Goal: Information Seeking & Learning: Check status

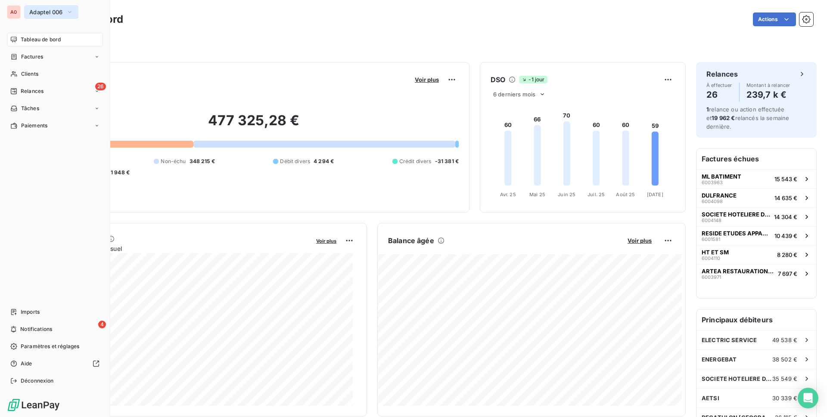
click at [54, 12] on span "Adaptel 006" at bounding box center [46, 12] width 34 height 7
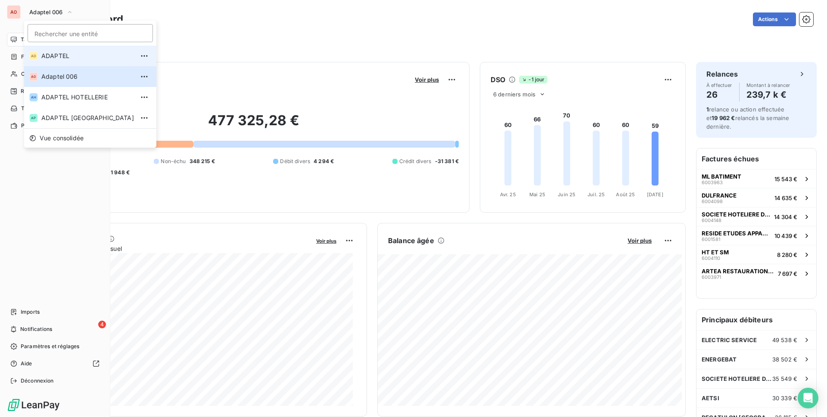
click at [72, 55] on span "ADAPTEL" at bounding box center [87, 56] width 93 height 9
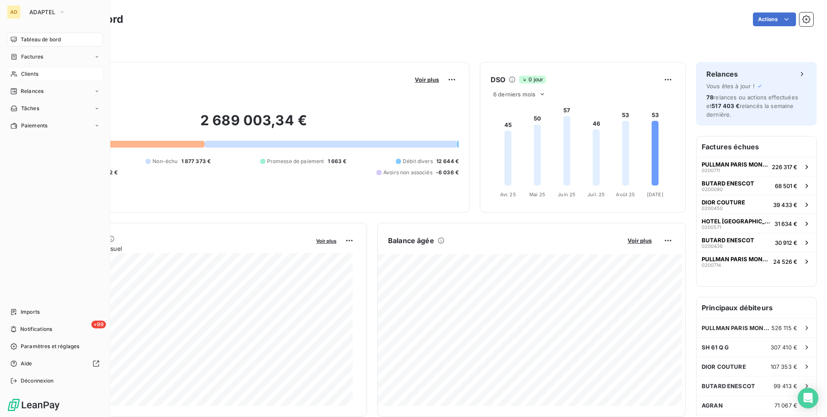
click at [26, 75] on span "Clients" at bounding box center [29, 74] width 17 height 8
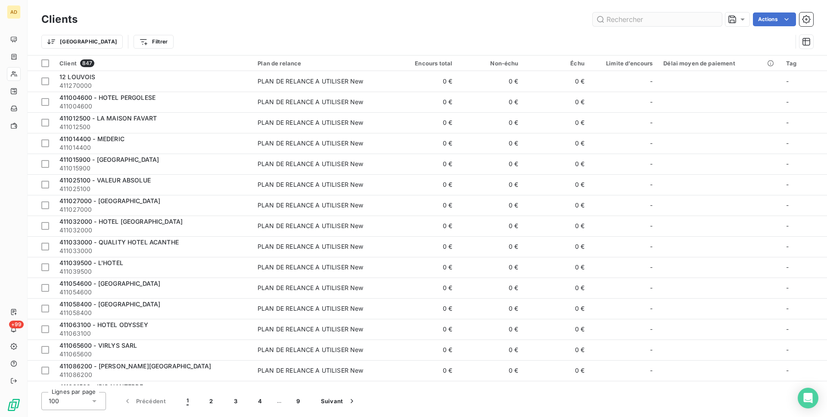
click at [657, 19] on input "text" at bounding box center [657, 19] width 129 height 14
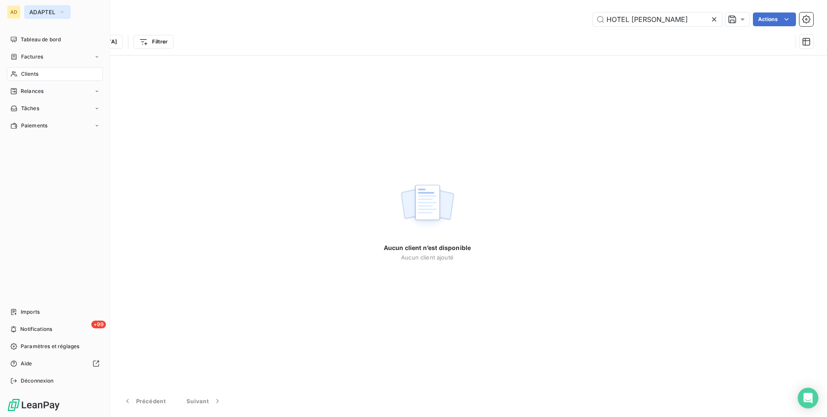
type input "HOTEL [PERSON_NAME]"
click at [59, 13] on icon "button" at bounding box center [62, 12] width 7 height 9
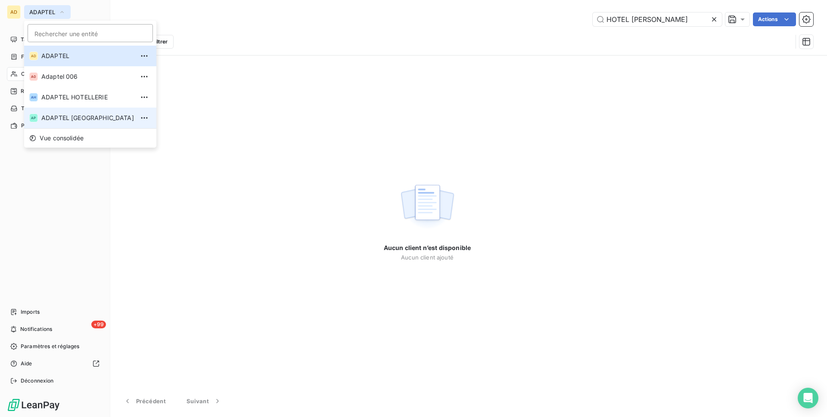
click at [68, 116] on span "ADAPTEL [GEOGRAPHIC_DATA]" at bounding box center [87, 118] width 93 height 9
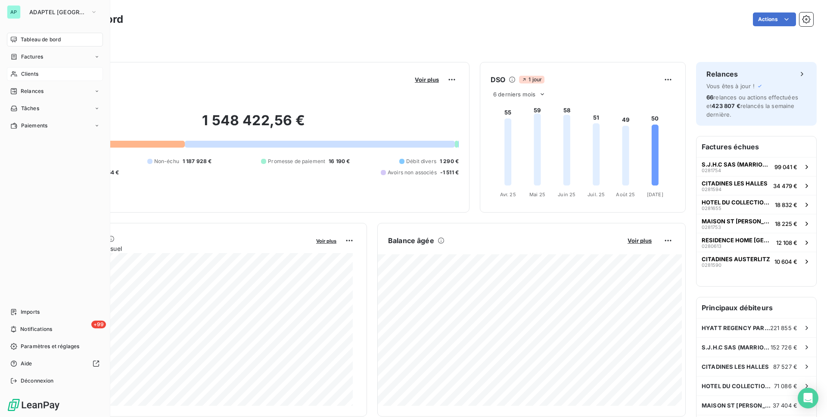
click at [17, 72] on icon at bounding box center [13, 74] width 7 height 7
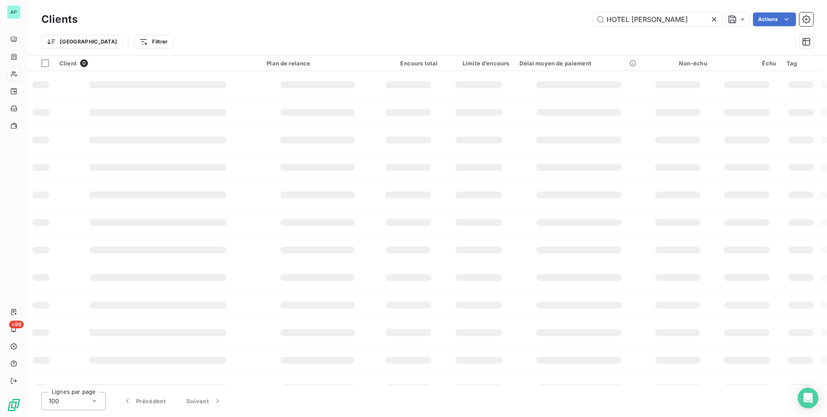
type input "HOTEL [PERSON_NAME]"
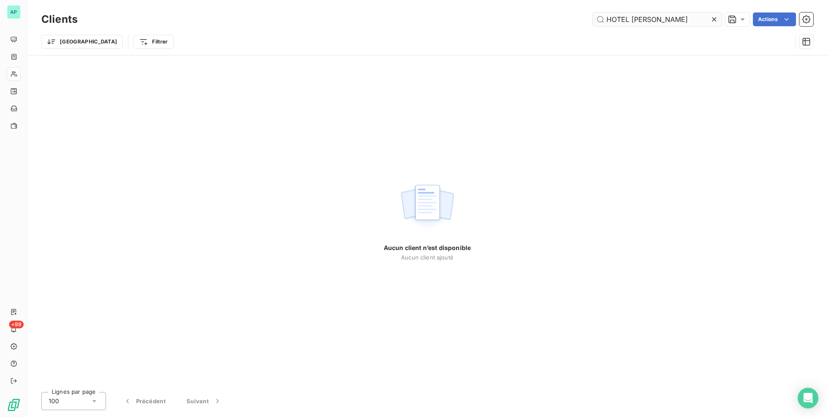
click at [670, 21] on input "HOTEL [PERSON_NAME]" at bounding box center [657, 19] width 129 height 14
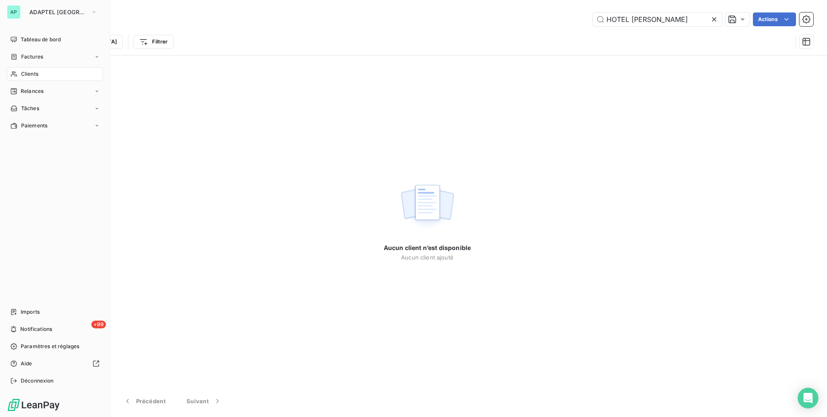
click at [15, 75] on icon at bounding box center [13, 74] width 7 height 7
click at [90, 11] on icon "button" at bounding box center [93, 12] width 7 height 9
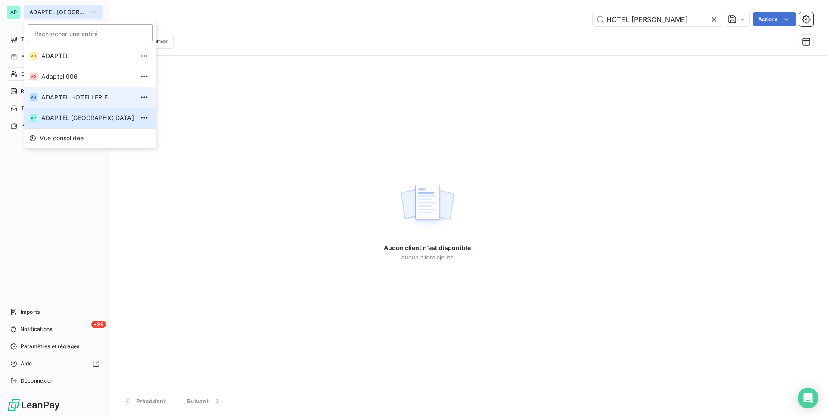
click at [63, 95] on span "ADAPTEL HOTELLERIE" at bounding box center [87, 97] width 93 height 9
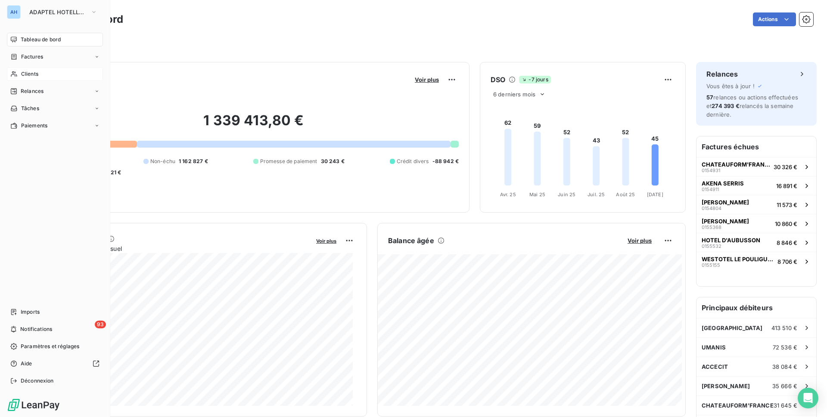
click at [22, 74] on span "Clients" at bounding box center [29, 74] width 17 height 8
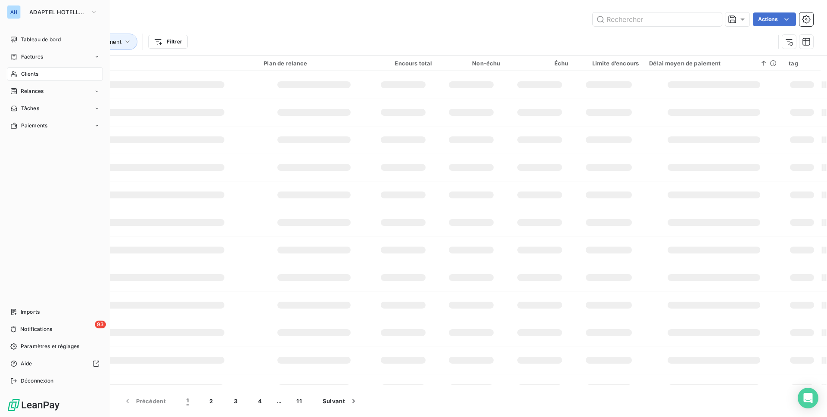
type input "HOTEL [PERSON_NAME]"
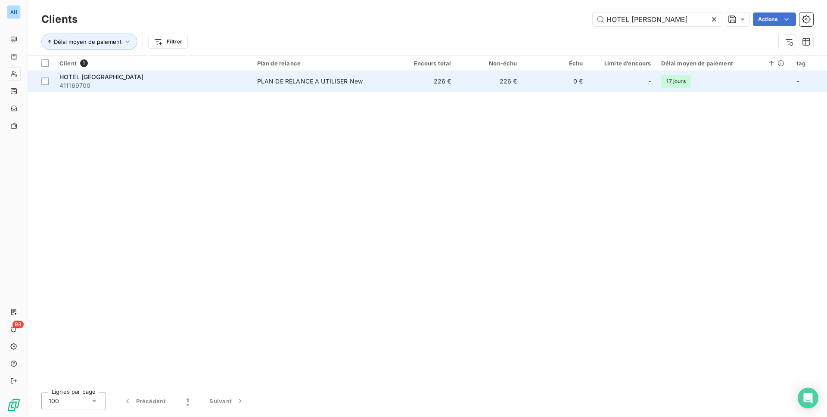
click at [428, 86] on td "226 €" at bounding box center [424, 81] width 66 height 21
